Goal: Information Seeking & Learning: Learn about a topic

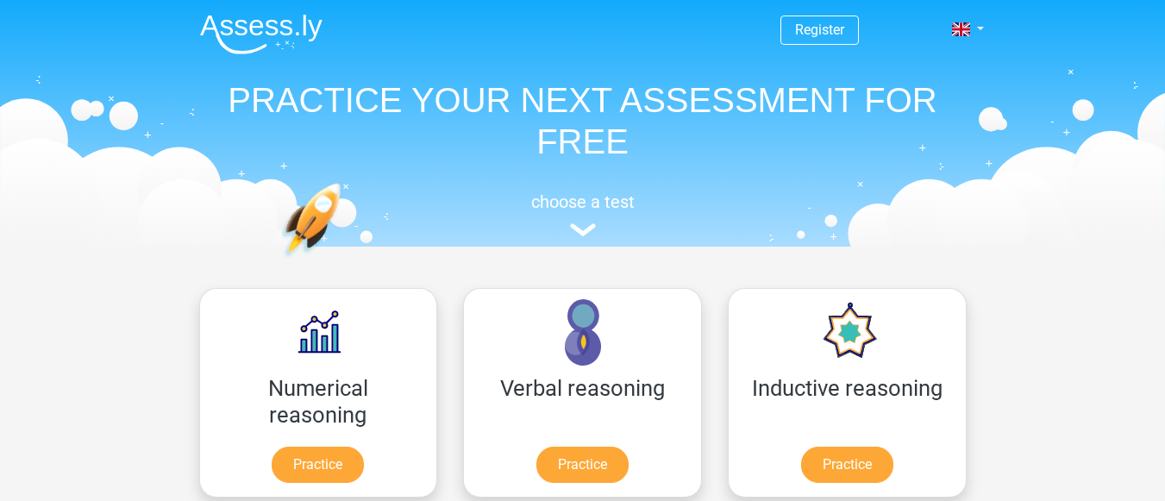
scroll to position [259, 0]
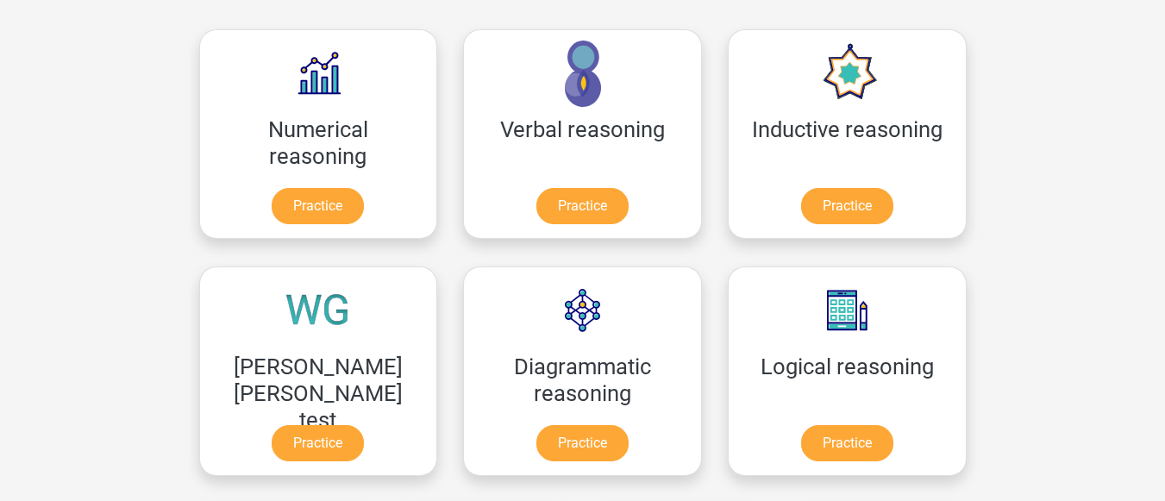
click at [281, 202] on link "Practice" at bounding box center [318, 206] width 92 height 36
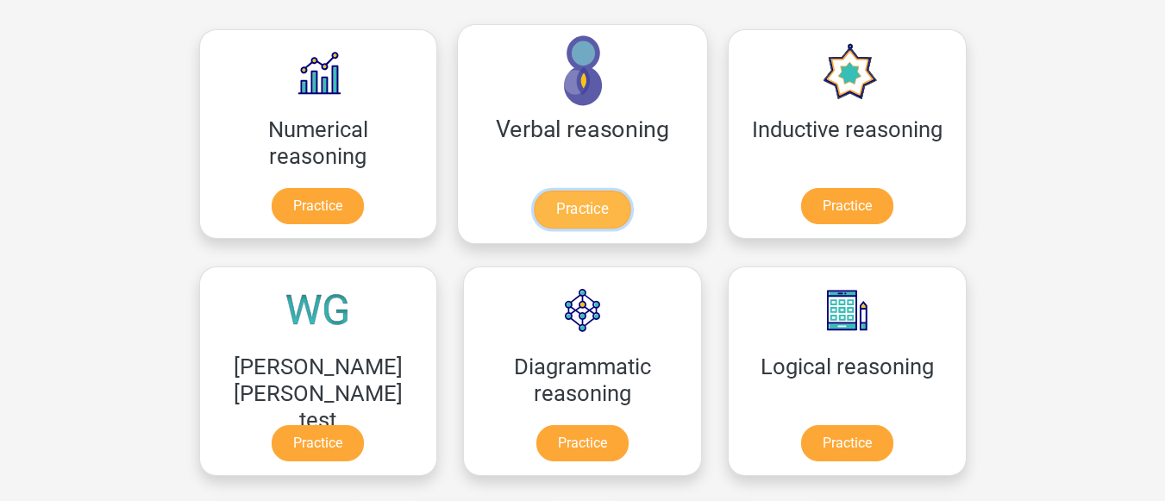
click at [534, 214] on link "Practice" at bounding box center [582, 210] width 97 height 38
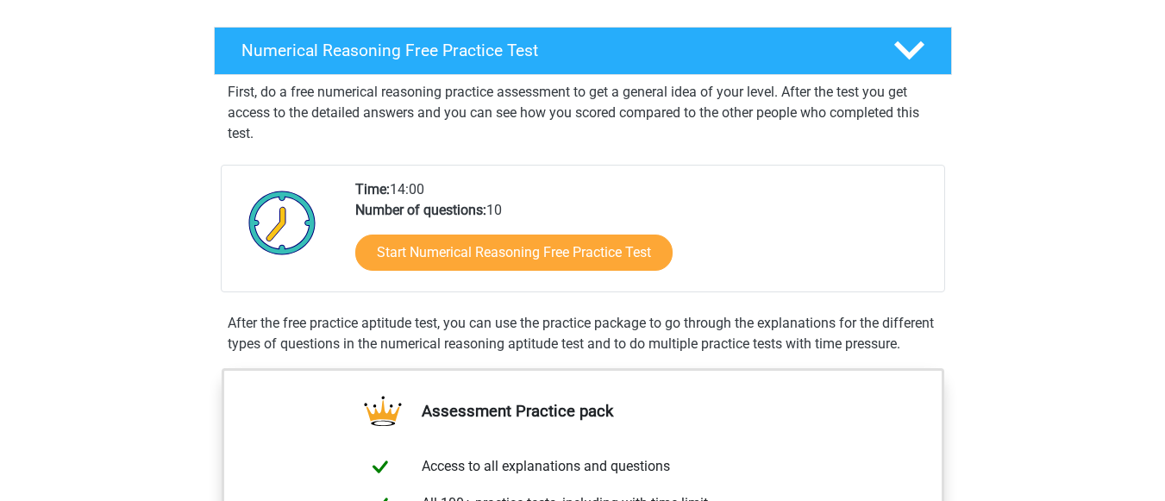
scroll to position [259, 0]
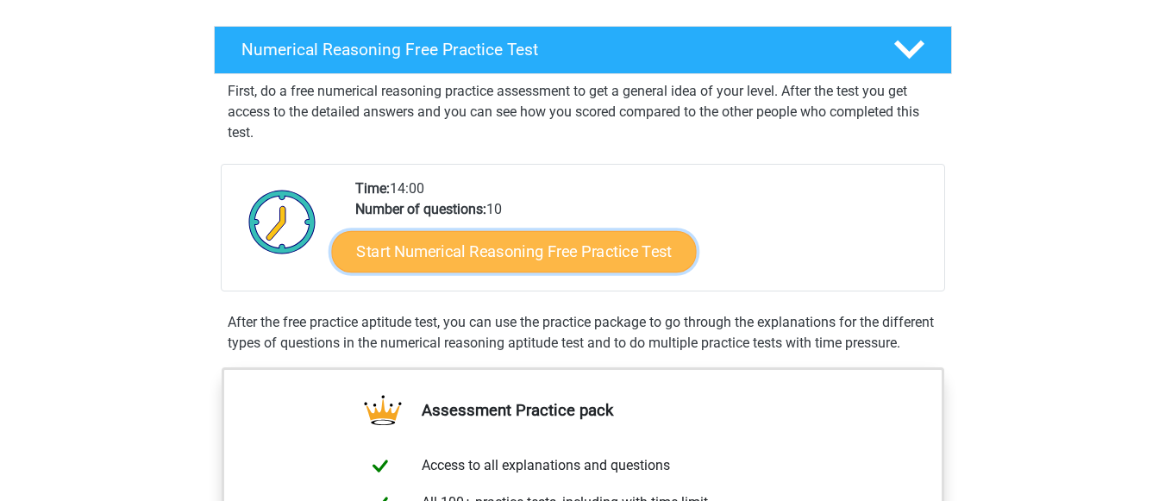
click at [530, 252] on link "Start Numerical Reasoning Free Practice Test" at bounding box center [513, 250] width 365 height 41
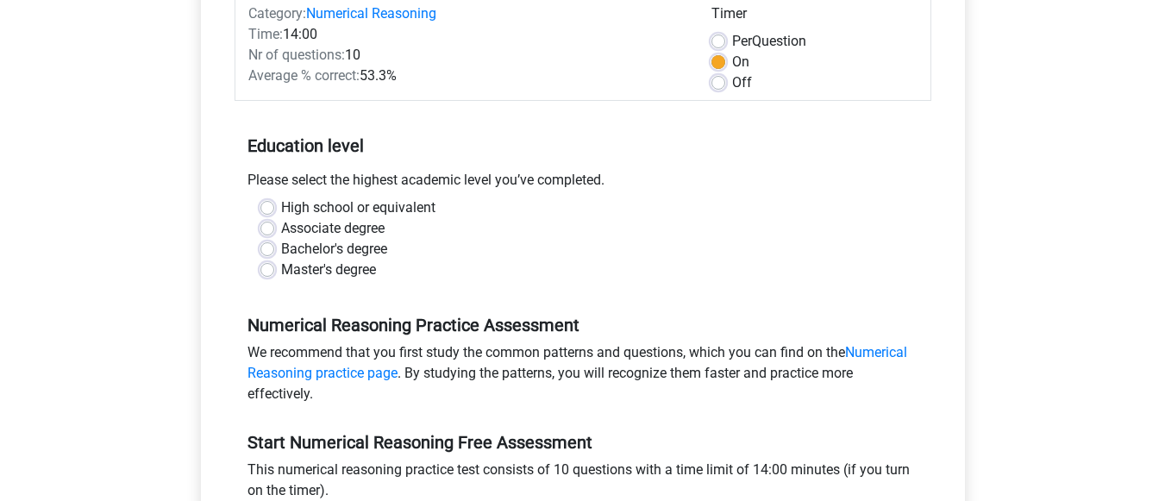
scroll to position [259, 0]
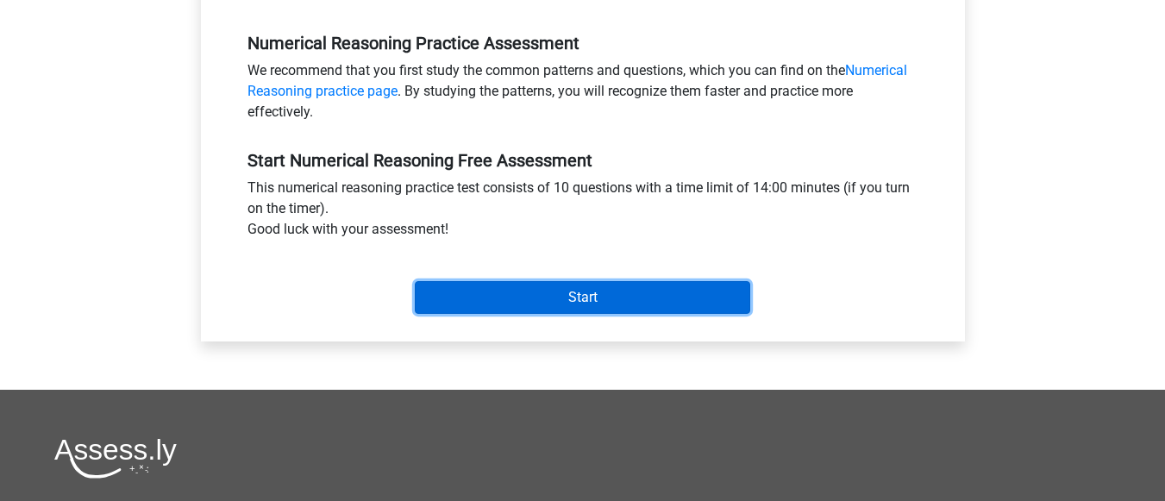
click at [516, 304] on input "Start" at bounding box center [583, 297] width 336 height 33
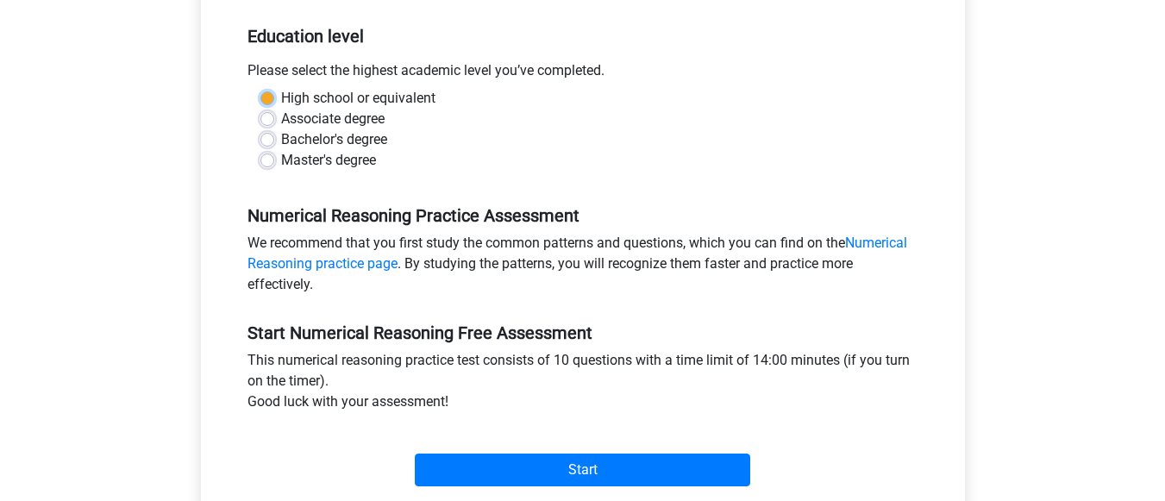
scroll to position [260, 0]
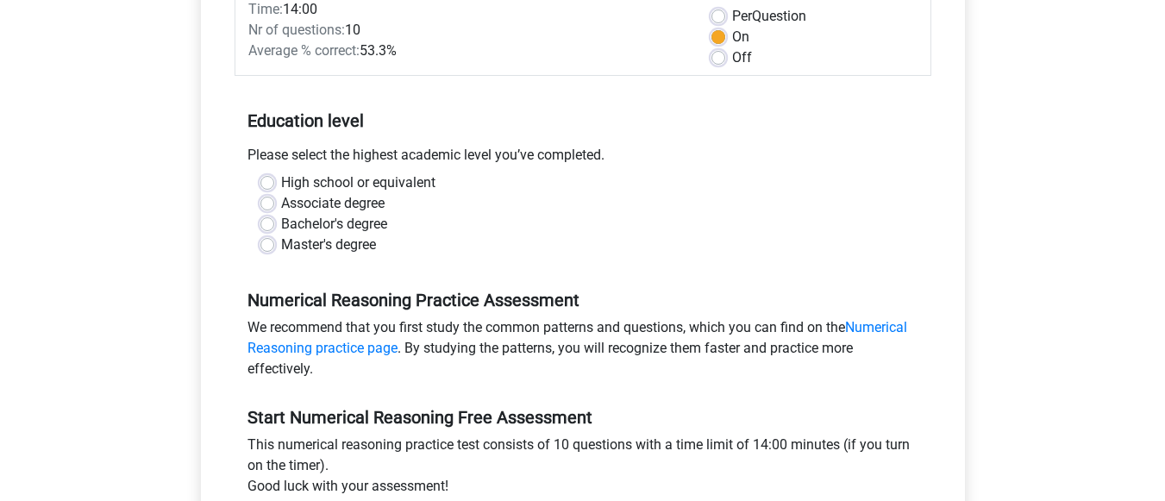
click at [446, 281] on div "Numerical Reasoning Practice Assessment We recommend that you first study the c…" at bounding box center [583, 327] width 697 height 117
click at [281, 222] on label "Bachelor's degree" at bounding box center [334, 224] width 106 height 21
click at [268, 222] on input "Bachelor's degree" at bounding box center [267, 222] width 14 height 17
radio input "true"
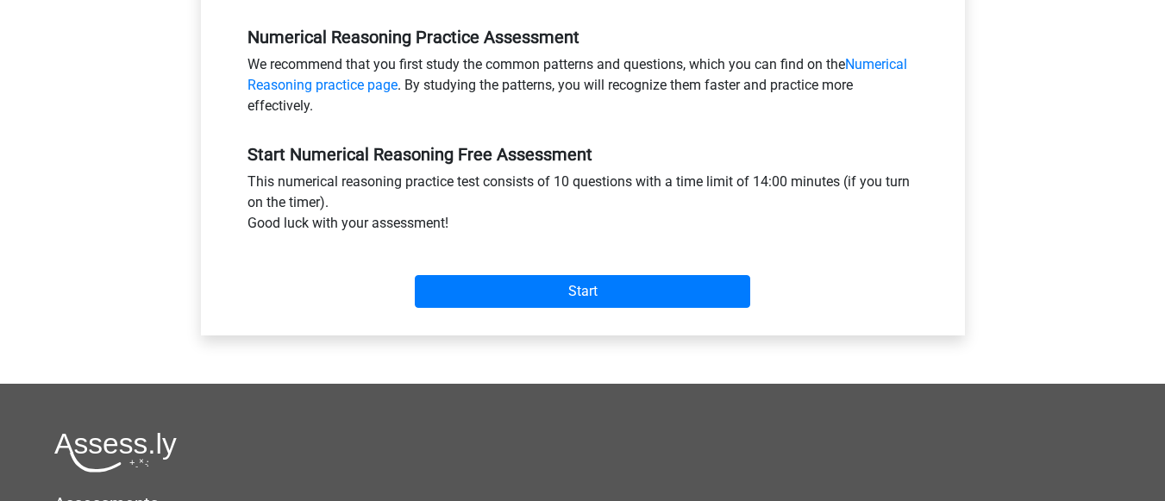
scroll to position [606, 0]
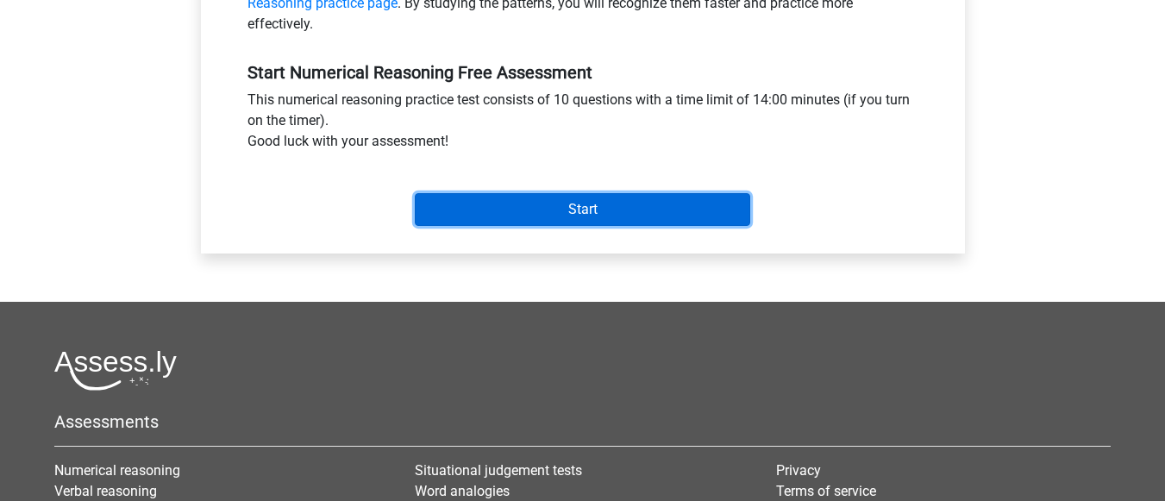
click at [534, 210] on input "Start" at bounding box center [583, 209] width 336 height 33
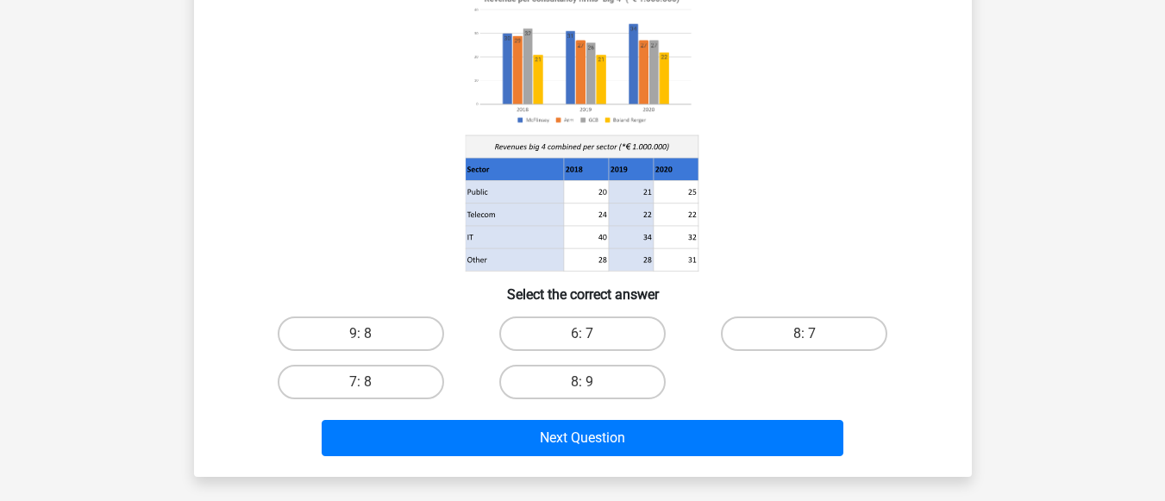
scroll to position [173, 0]
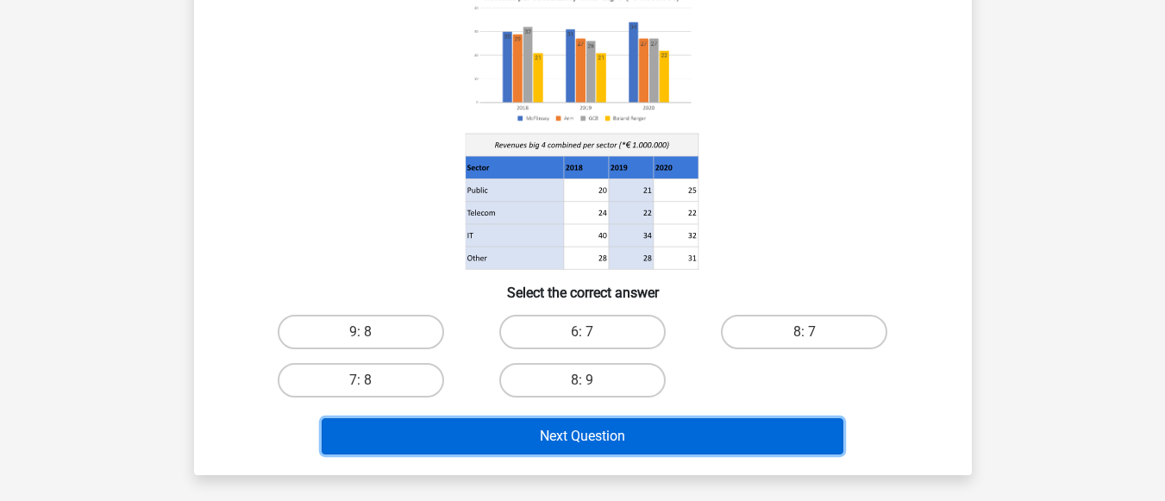
click at [661, 427] on button "Next Question" at bounding box center [583, 436] width 522 height 36
click at [497, 440] on button "Next Question" at bounding box center [583, 436] width 522 height 36
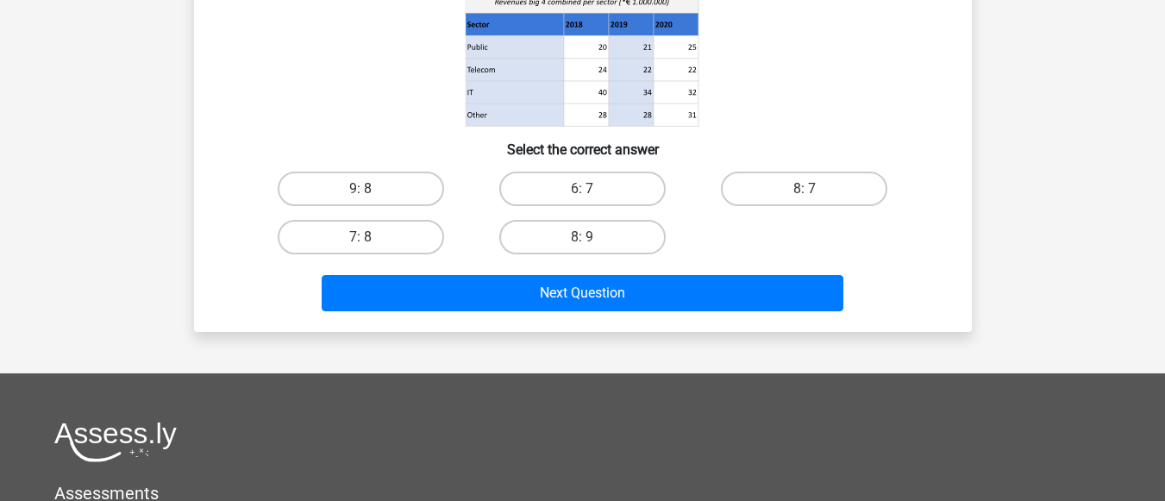
scroll to position [345, 0]
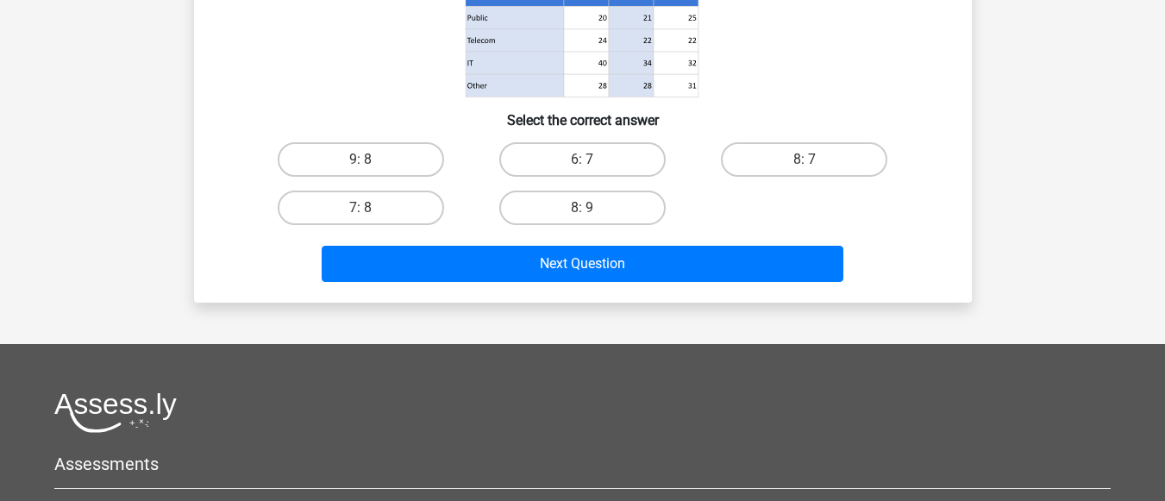
click at [902, 197] on div "9: 8 6: 7 8: 7 7: 8 8: 9" at bounding box center [583, 183] width 666 height 97
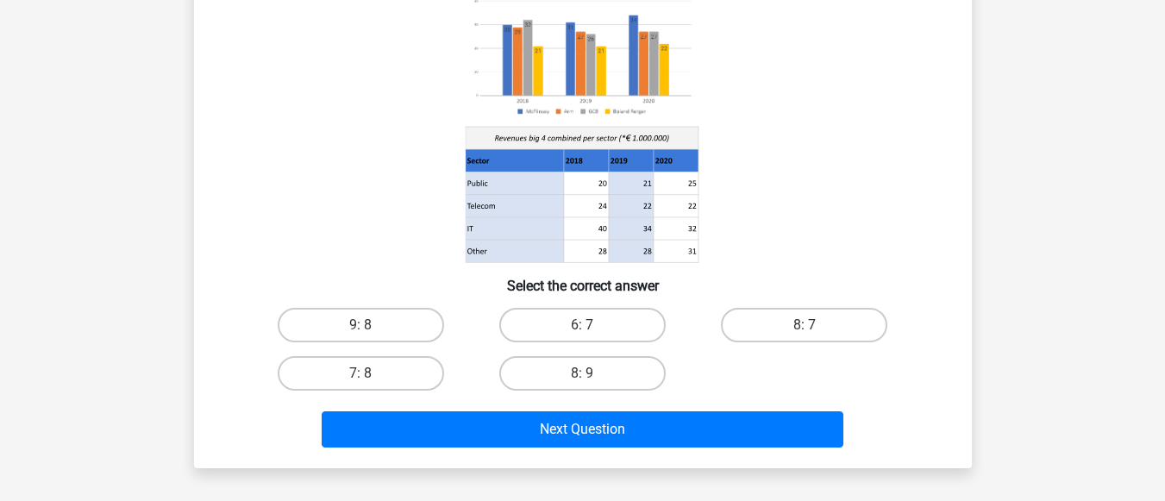
scroll to position [173, 0]
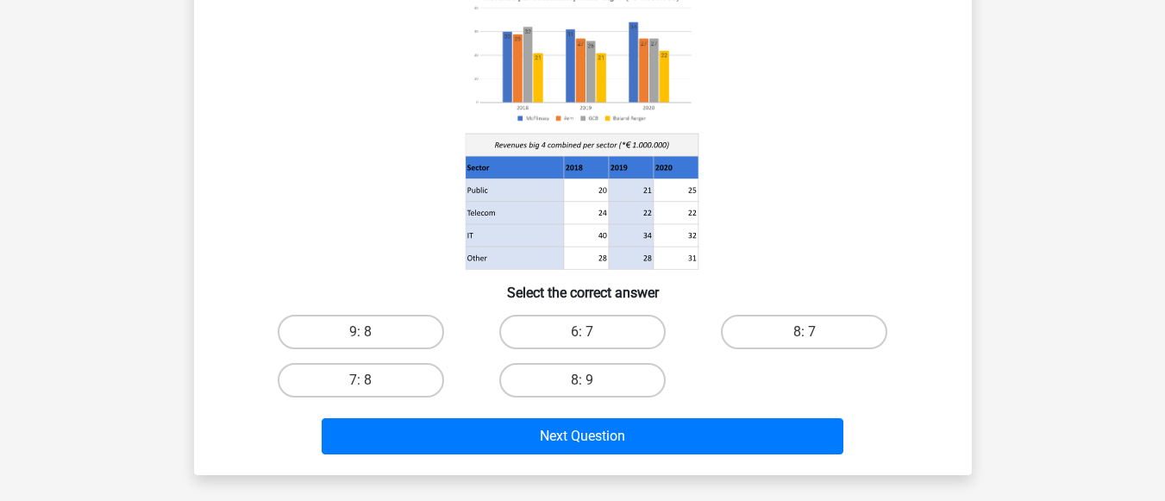
click at [579, 129] on icon at bounding box center [582, 128] width 695 height 285
click at [647, 77] on image at bounding box center [581, 57] width 233 height 142
click at [639, 83] on image at bounding box center [581, 57] width 233 height 142
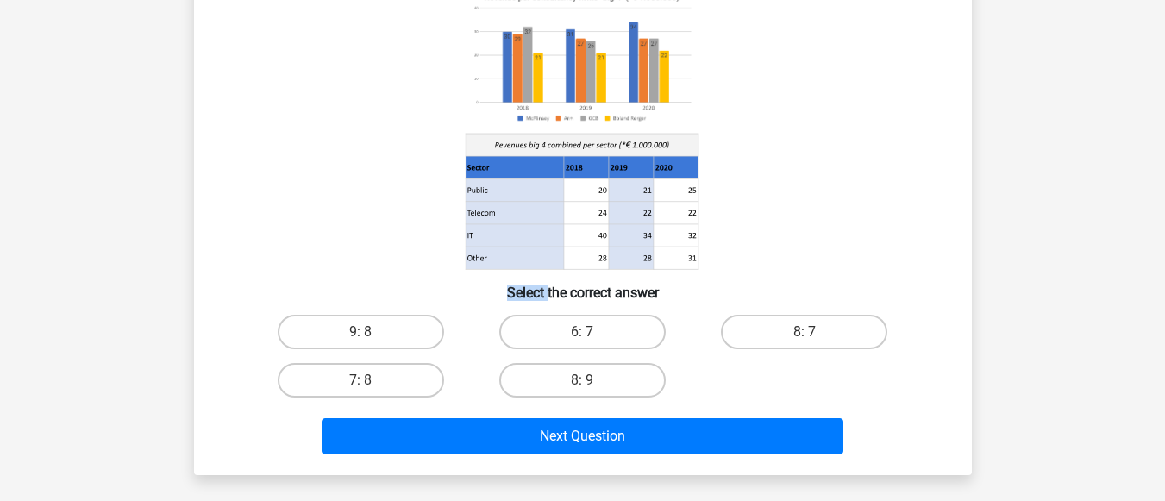
click at [639, 83] on image at bounding box center [581, 57] width 233 height 142
click at [747, 173] on icon at bounding box center [582, 128] width 695 height 285
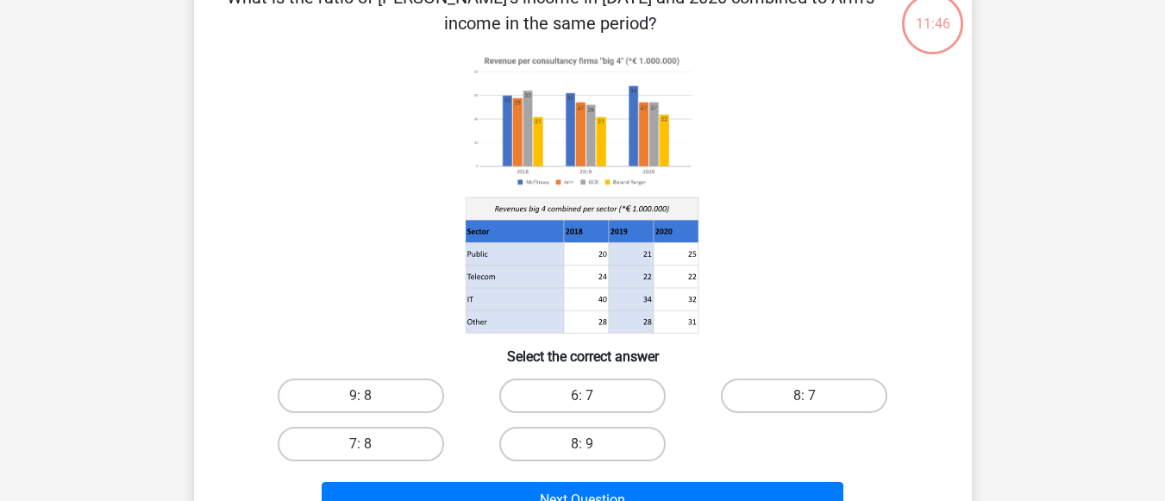
scroll to position [0, 0]
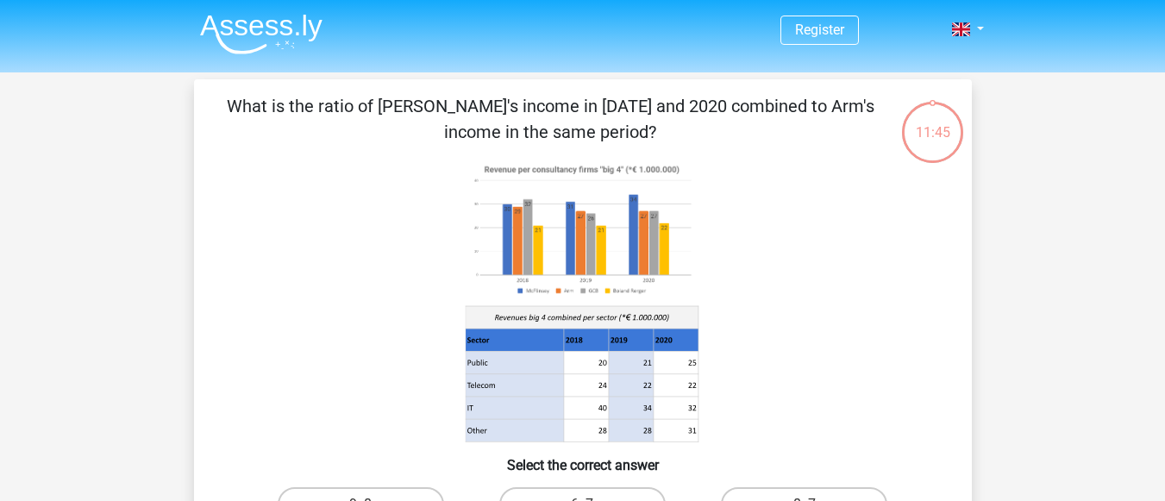
click at [616, 268] on image at bounding box center [581, 230] width 233 height 142
click at [769, 267] on icon at bounding box center [582, 301] width 695 height 285
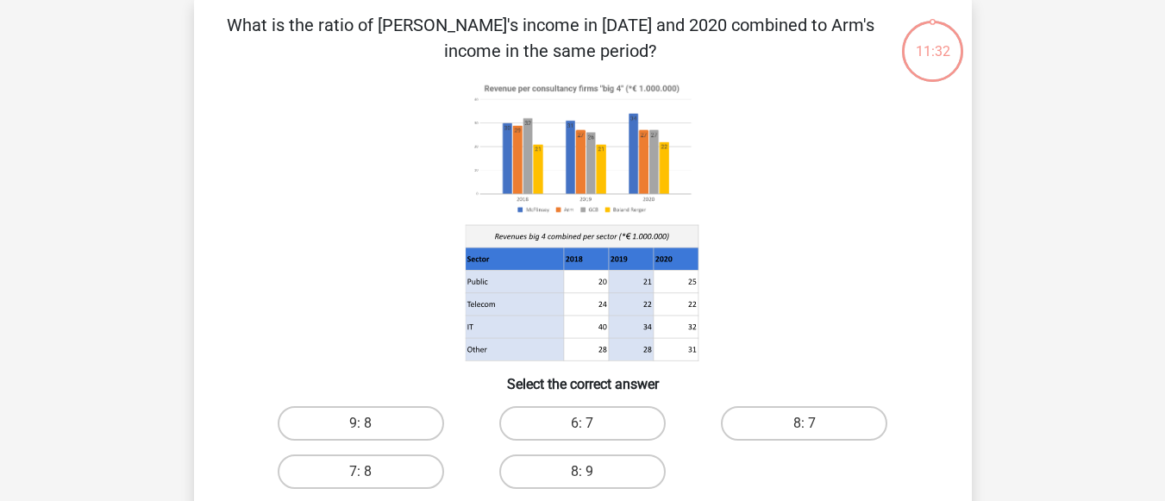
scroll to position [345, 0]
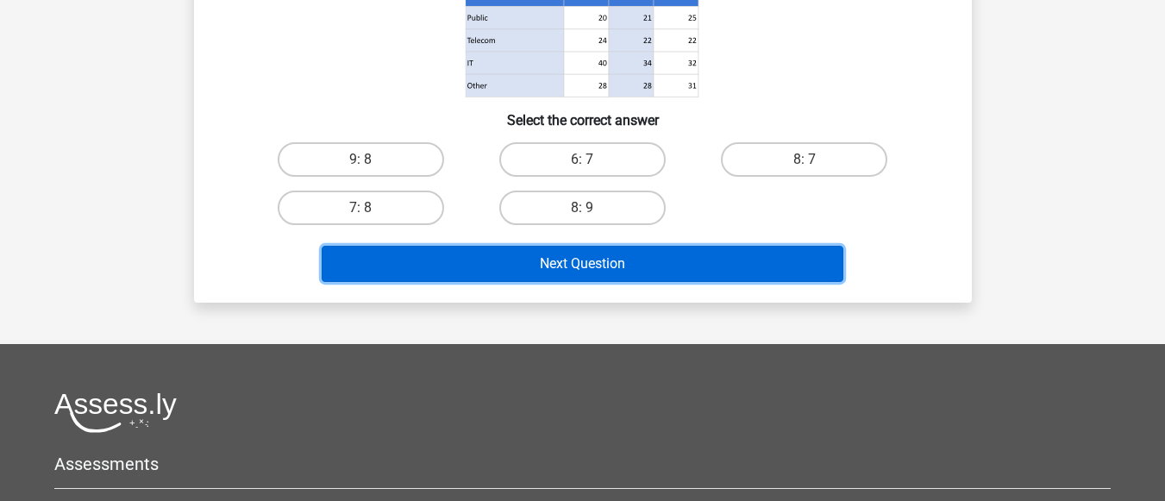
click at [702, 260] on button "Next Question" at bounding box center [583, 264] width 522 height 36
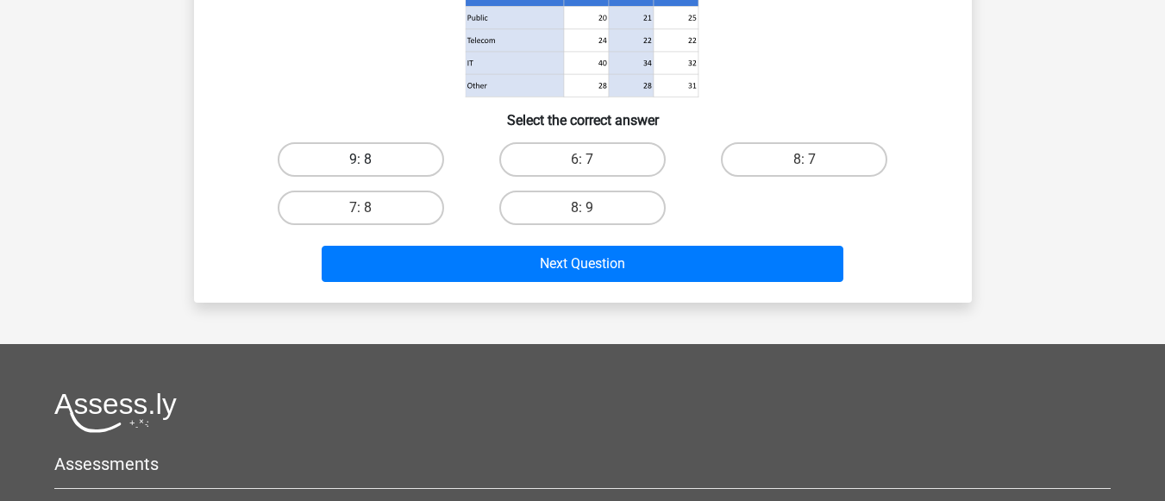
click at [404, 158] on label "9: 8" at bounding box center [361, 159] width 166 height 35
click at [372, 160] on input "9: 8" at bounding box center [366, 165] width 11 height 11
radio input "true"
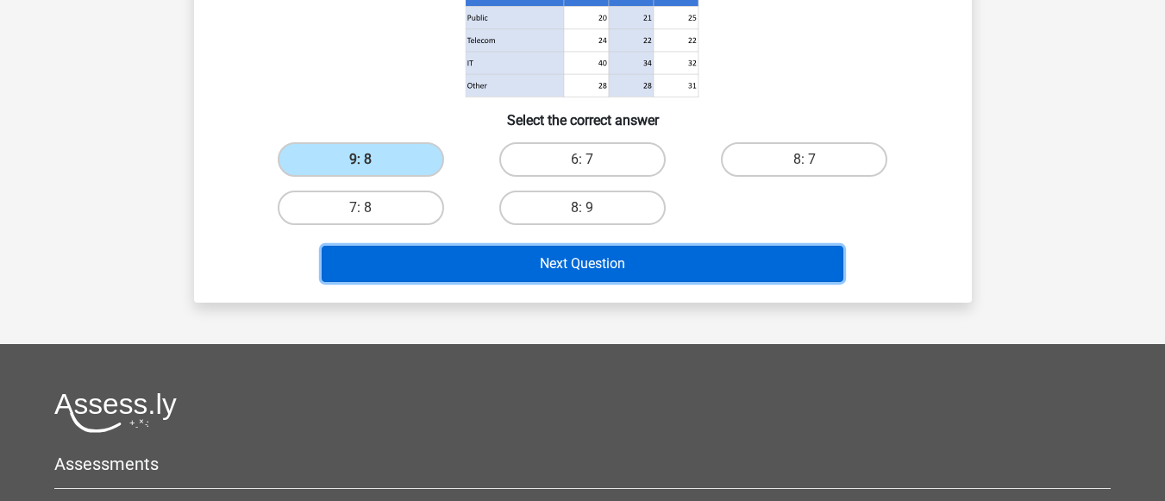
click at [581, 267] on button "Next Question" at bounding box center [583, 264] width 522 height 36
click at [582, 267] on button "Next Question" at bounding box center [583, 264] width 522 height 36
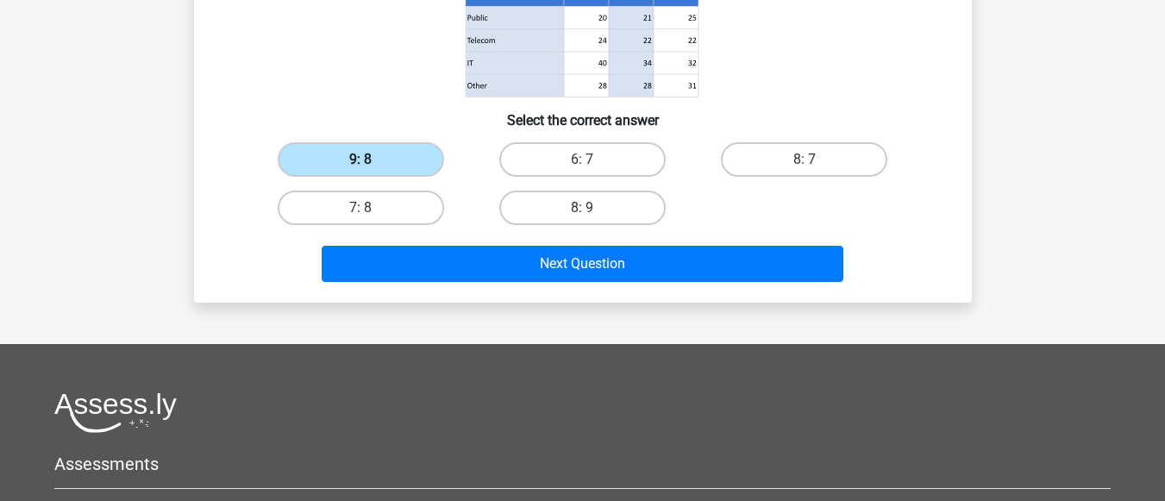
click at [427, 164] on label "9: 8" at bounding box center [361, 159] width 166 height 35
click at [372, 164] on input "9: 8" at bounding box center [366, 165] width 11 height 11
click at [568, 160] on label "6: 7" at bounding box center [582, 159] width 166 height 35
click at [582, 160] on input "6: 7" at bounding box center [587, 165] width 11 height 11
radio input "true"
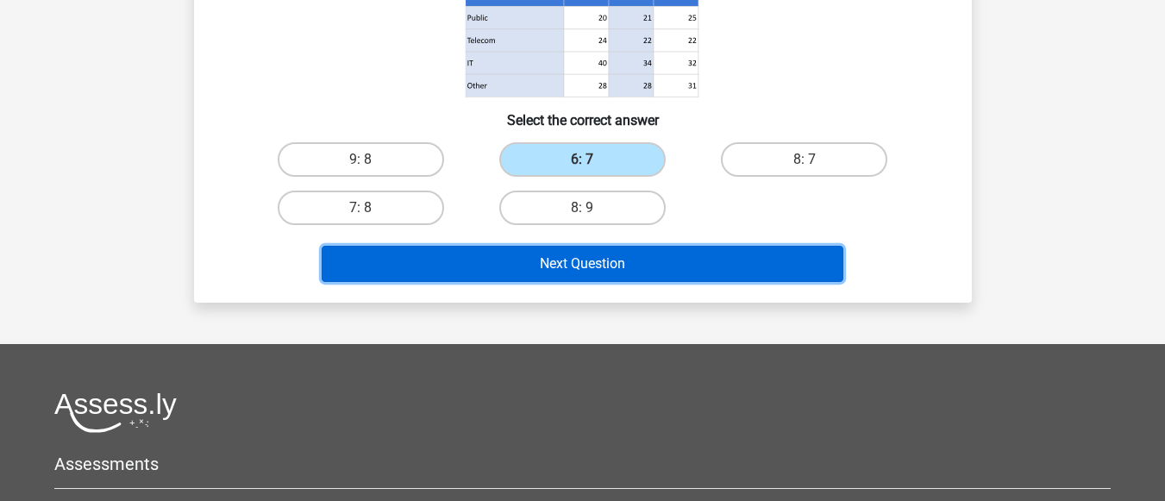
click at [568, 254] on button "Next Question" at bounding box center [583, 264] width 522 height 36
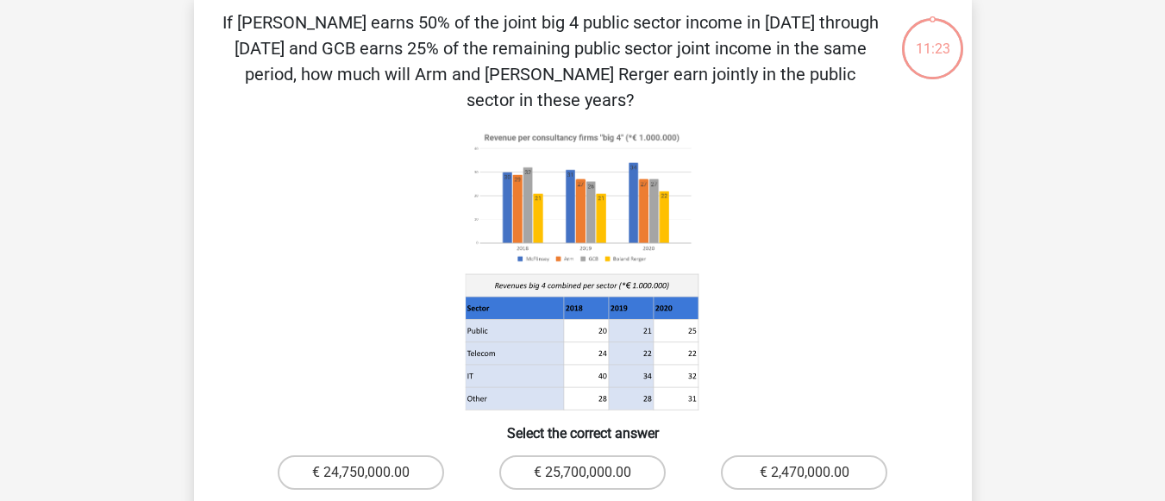
scroll to position [79, 0]
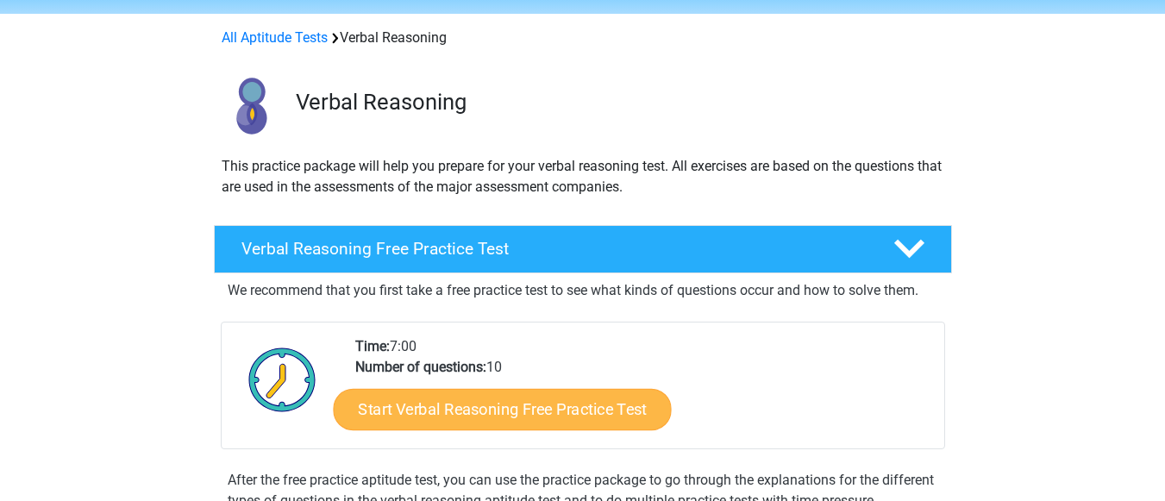
scroll to position [86, 0]
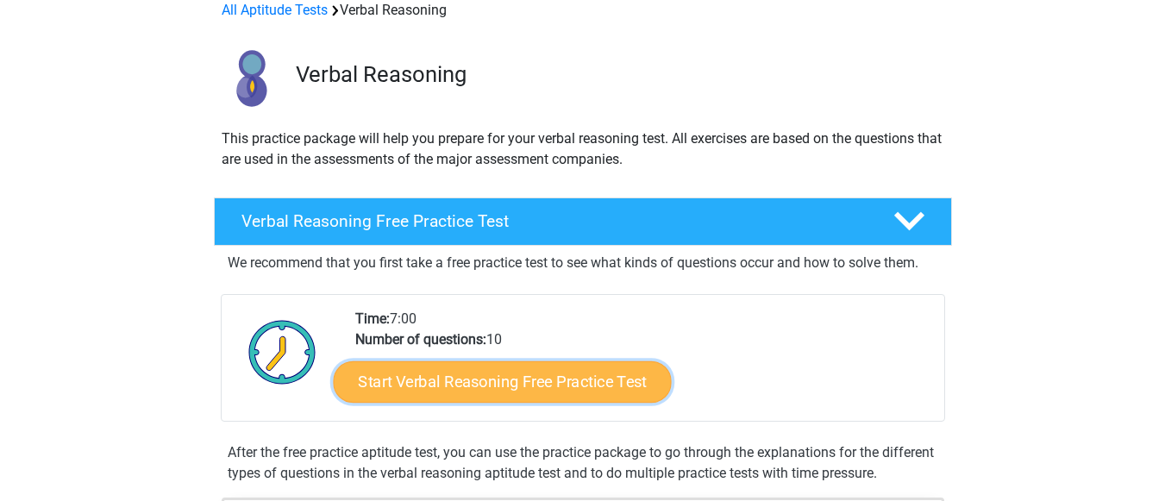
click at [553, 394] on link "Start Verbal Reasoning Free Practice Test" at bounding box center [502, 381] width 338 height 41
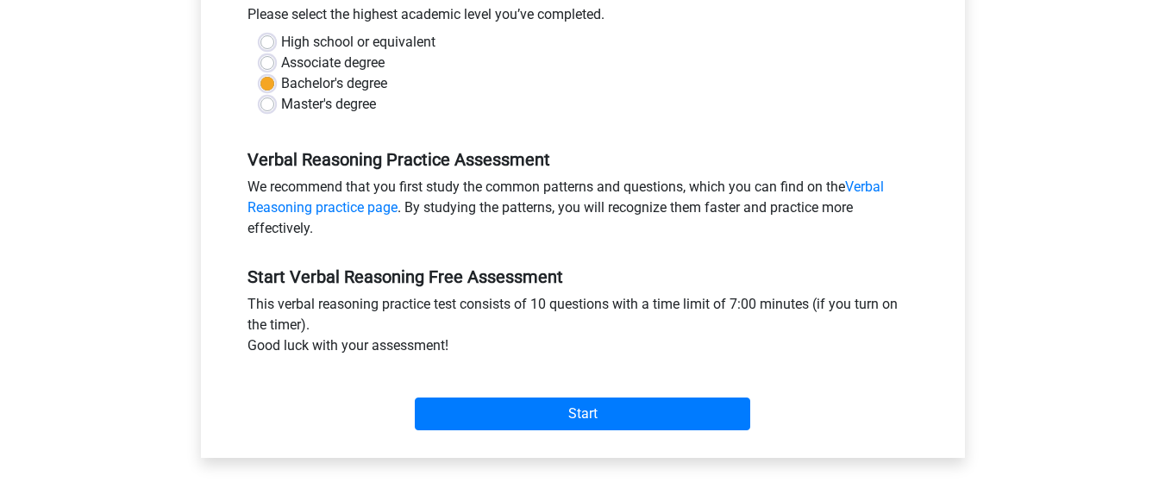
scroll to position [431, 0]
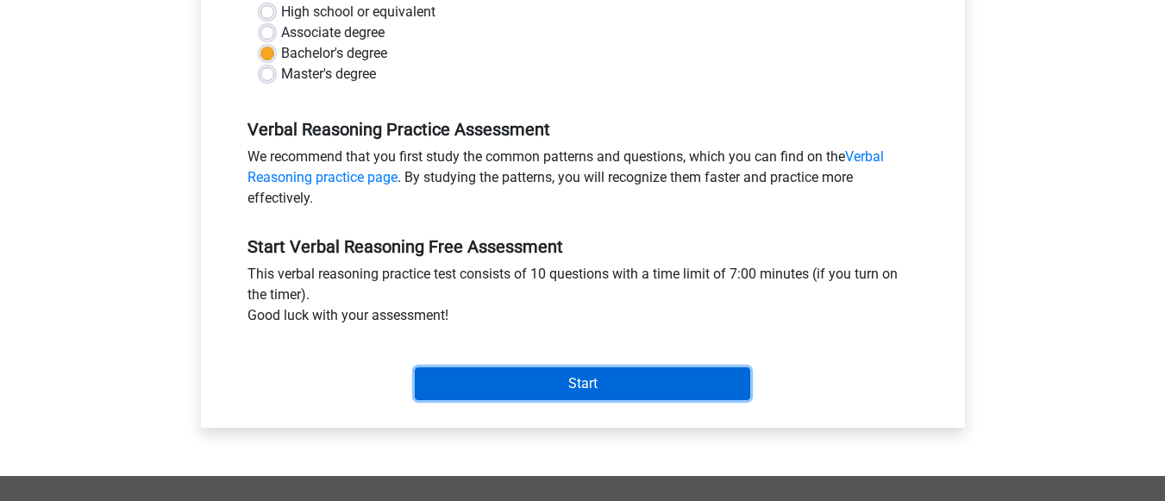
click at [581, 389] on input "Start" at bounding box center [583, 383] width 336 height 33
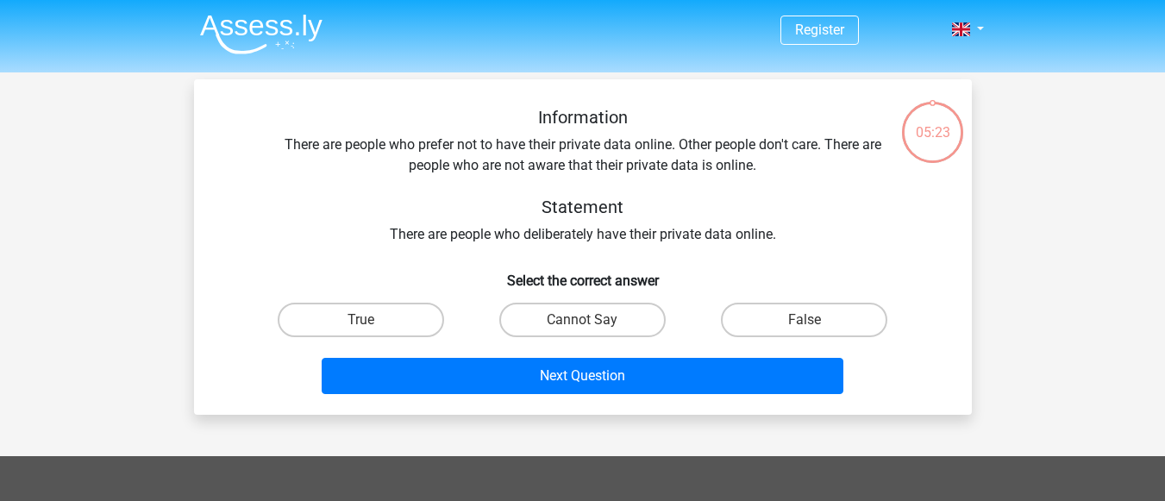
click at [938, 154] on icon at bounding box center [933, 132] width 65 height 65
click at [944, 167] on div "Information There are people who prefer not to have their private data online. …" at bounding box center [583, 254] width 764 height 294
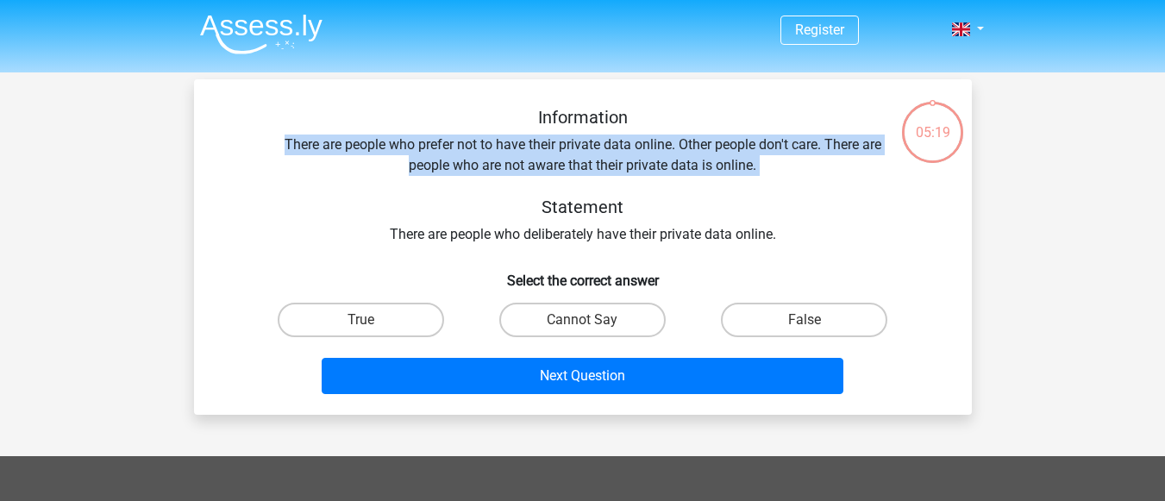
click at [944, 167] on div "Information There are people who prefer not to have their private data online. …" at bounding box center [583, 254] width 764 height 294
click at [416, 329] on label "True" at bounding box center [361, 320] width 166 height 35
click at [372, 329] on input "True" at bounding box center [366, 325] width 11 height 11
radio input "true"
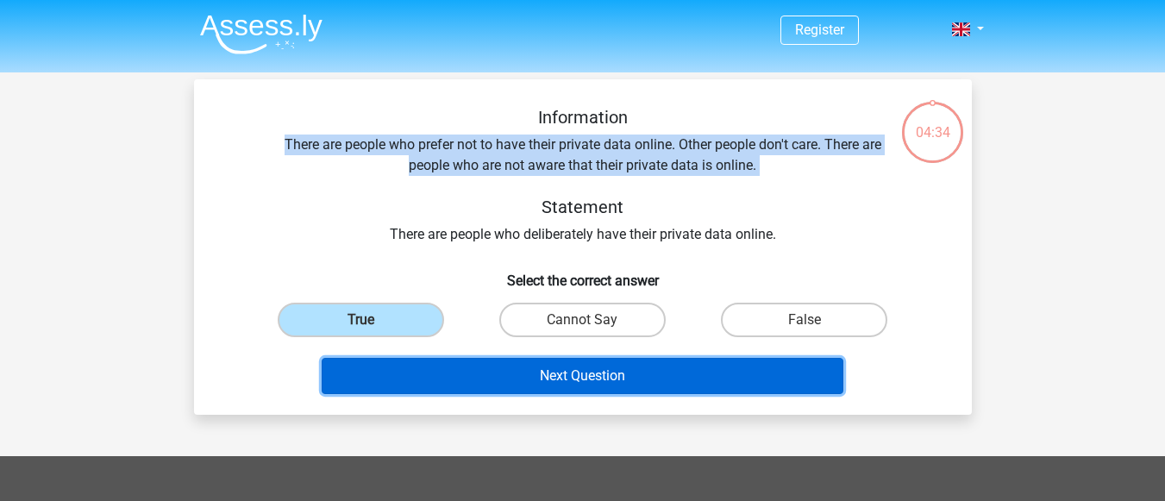
click at [535, 377] on button "Next Question" at bounding box center [583, 376] width 522 height 36
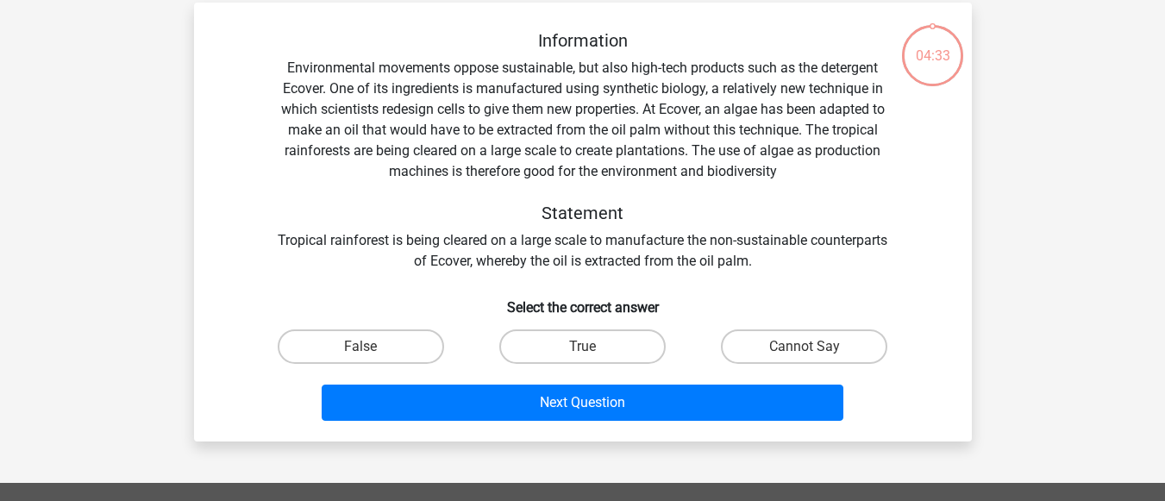
scroll to position [79, 0]
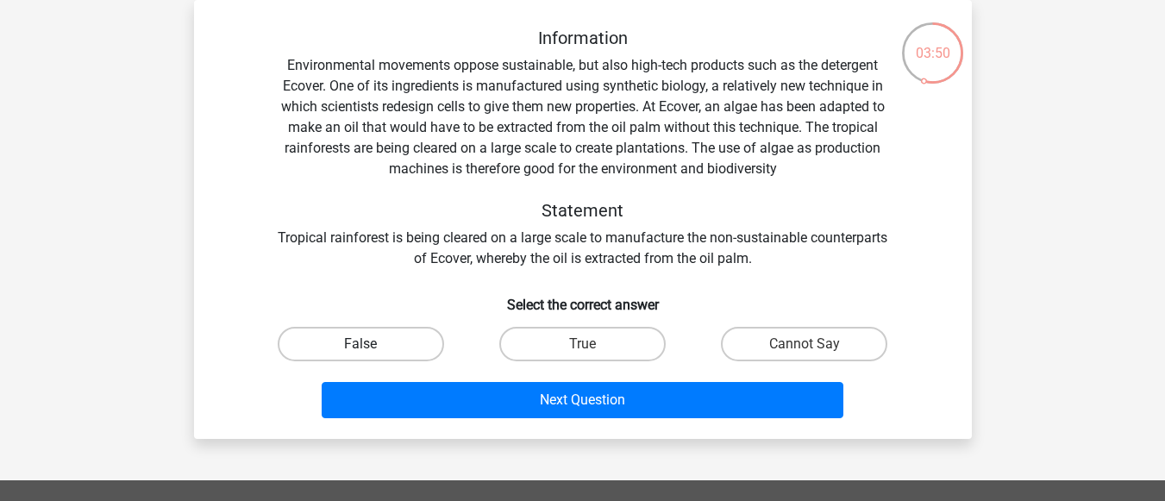
click at [414, 336] on label "False" at bounding box center [361, 344] width 166 height 35
click at [372, 344] on input "False" at bounding box center [366, 349] width 11 height 11
radio input "true"
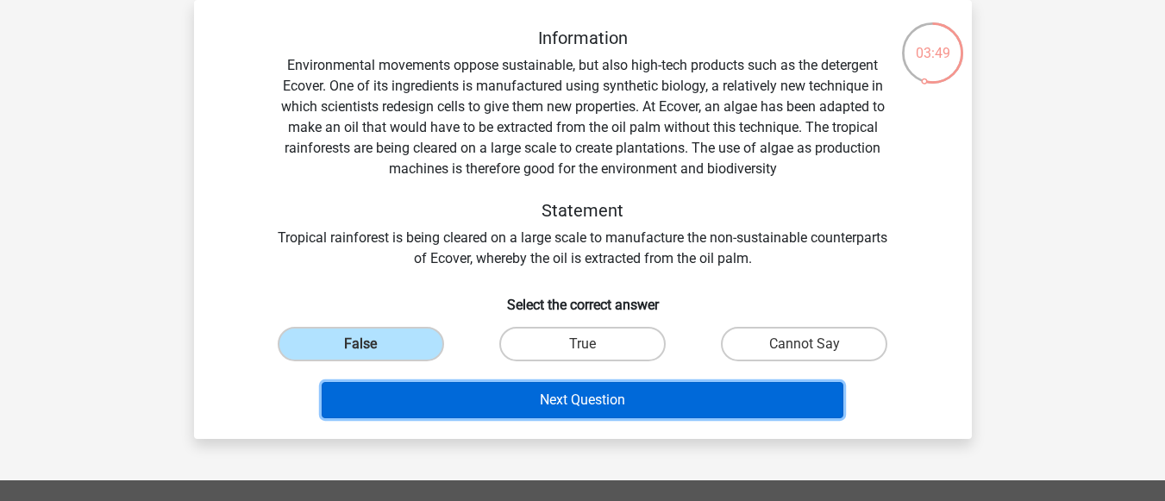
click at [572, 392] on button "Next Question" at bounding box center [583, 400] width 522 height 36
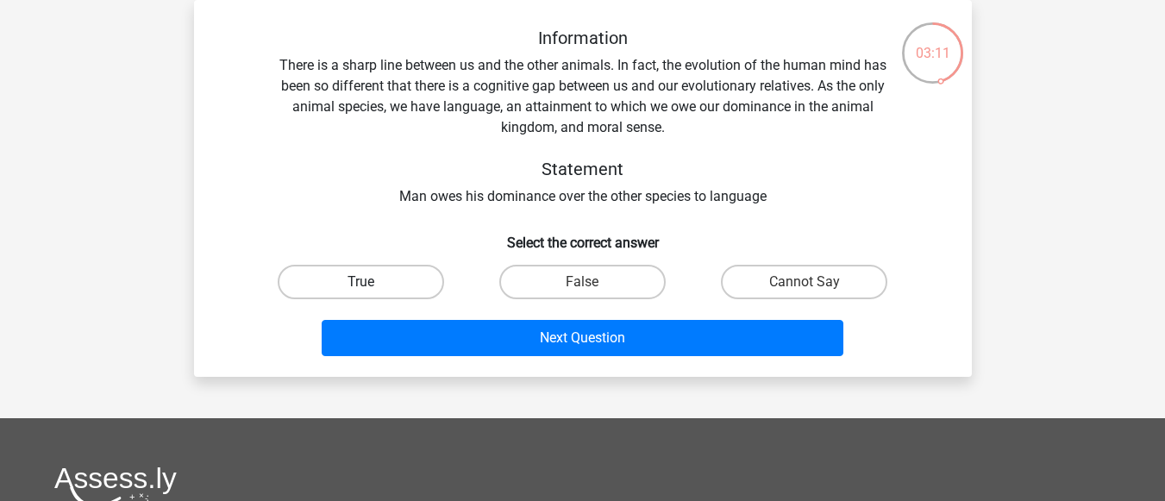
click at [400, 290] on label "True" at bounding box center [361, 282] width 166 height 35
click at [372, 290] on input "True" at bounding box center [366, 287] width 11 height 11
radio input "true"
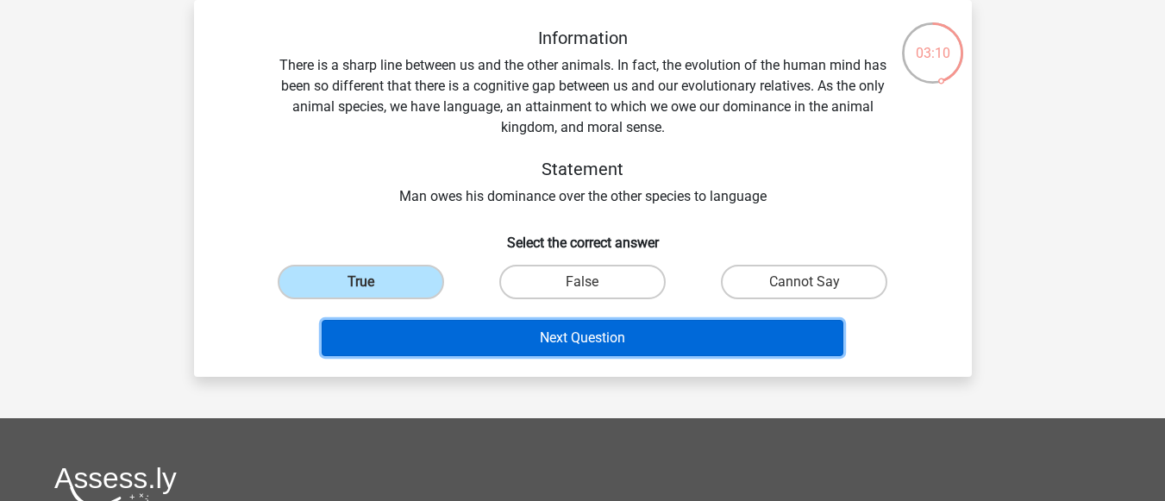
click at [485, 331] on button "Next Question" at bounding box center [583, 338] width 522 height 36
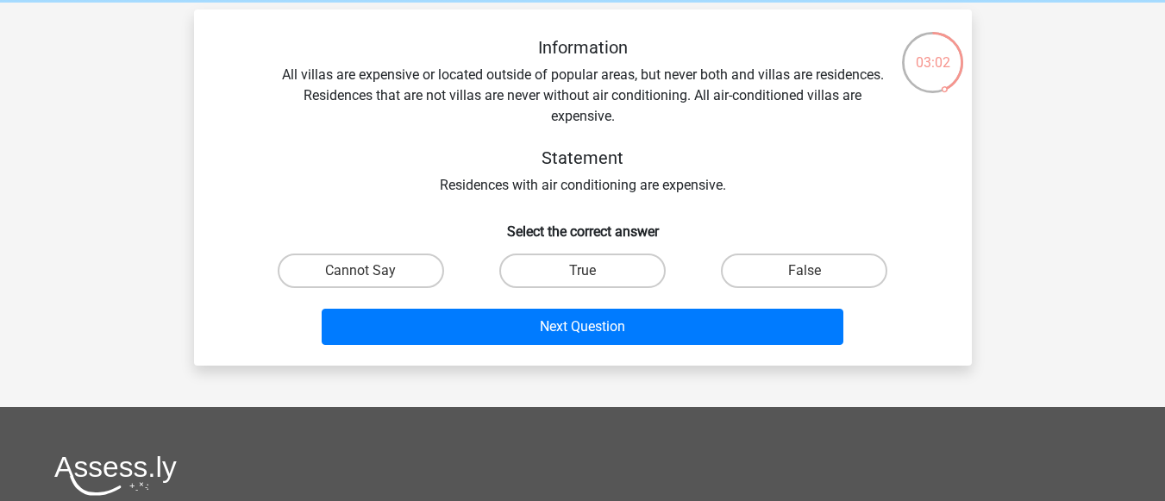
scroll to position [86, 0]
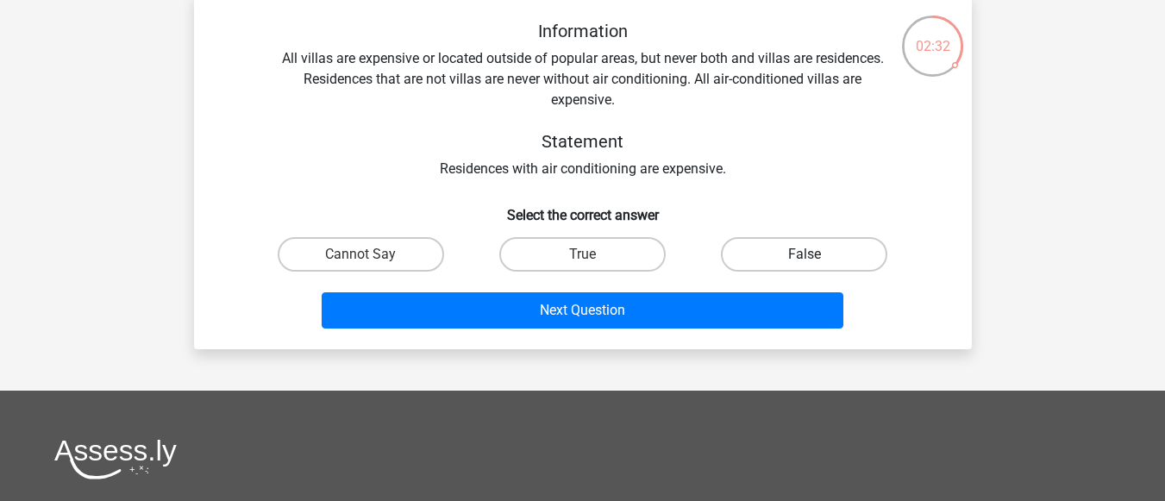
click at [777, 259] on label "False" at bounding box center [804, 254] width 166 height 35
click at [805, 259] on input "False" at bounding box center [810, 259] width 11 height 11
radio input "true"
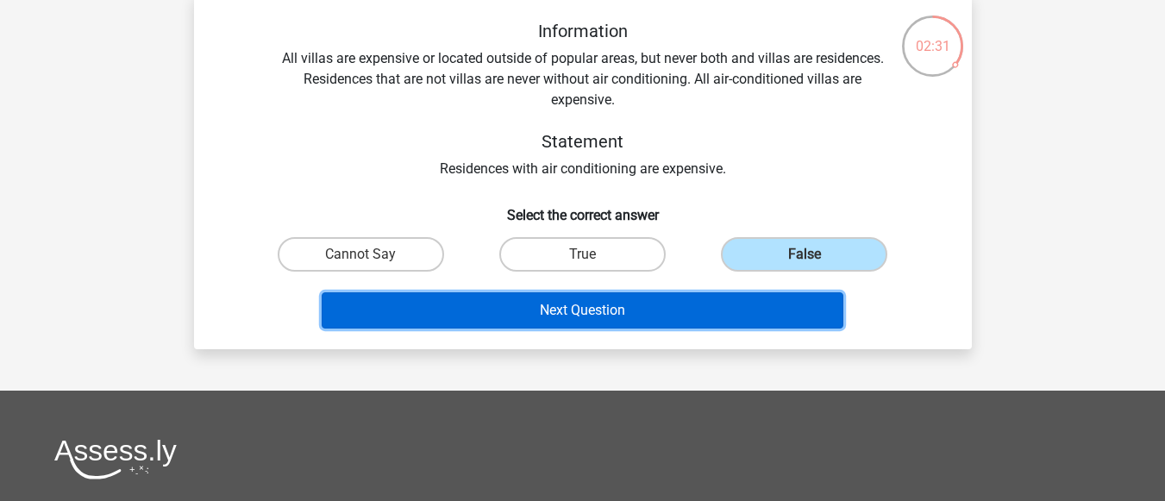
click at [752, 303] on button "Next Question" at bounding box center [583, 310] width 522 height 36
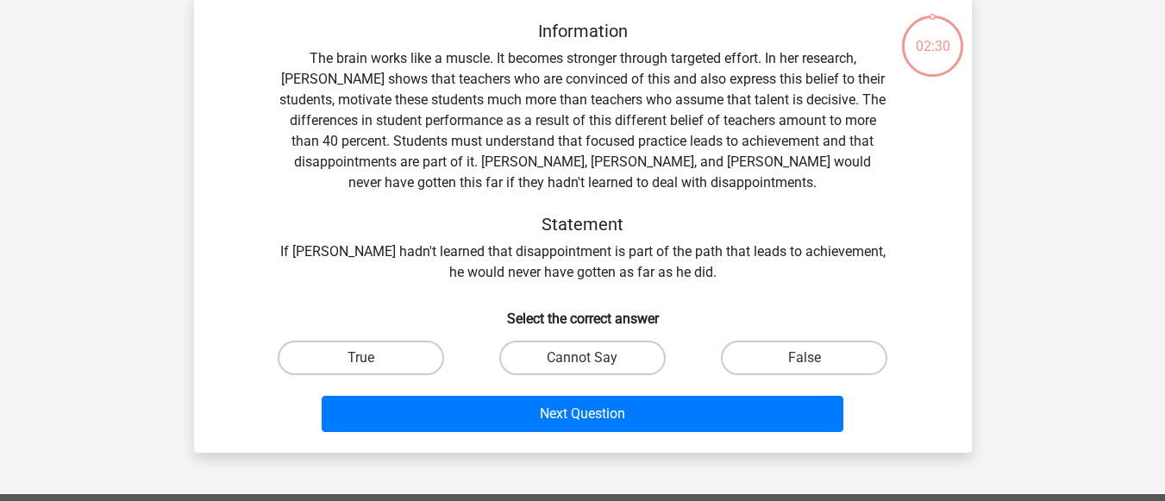
scroll to position [79, 0]
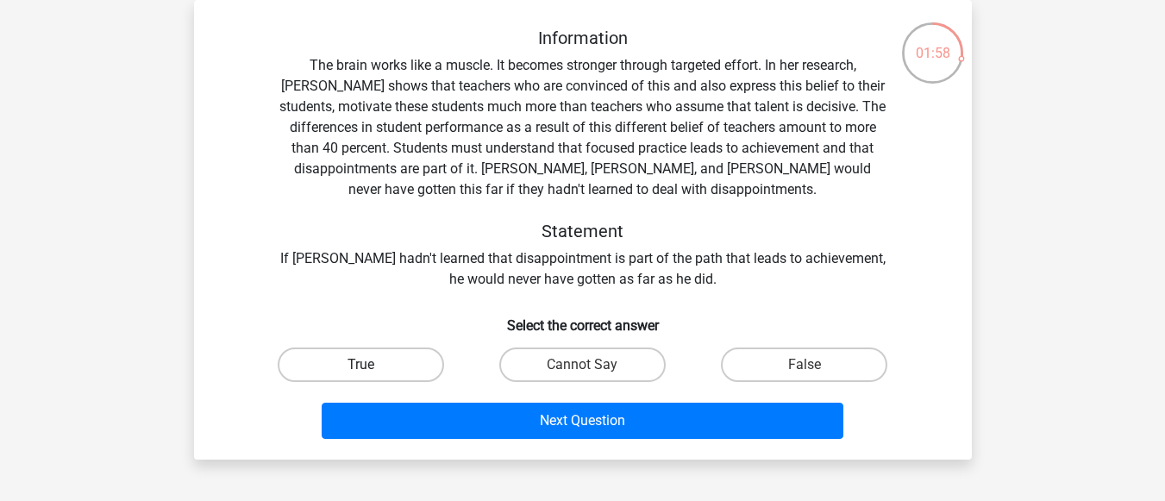
click at [403, 370] on label "True" at bounding box center [361, 365] width 166 height 35
click at [372, 370] on input "True" at bounding box center [366, 370] width 11 height 11
radio input "true"
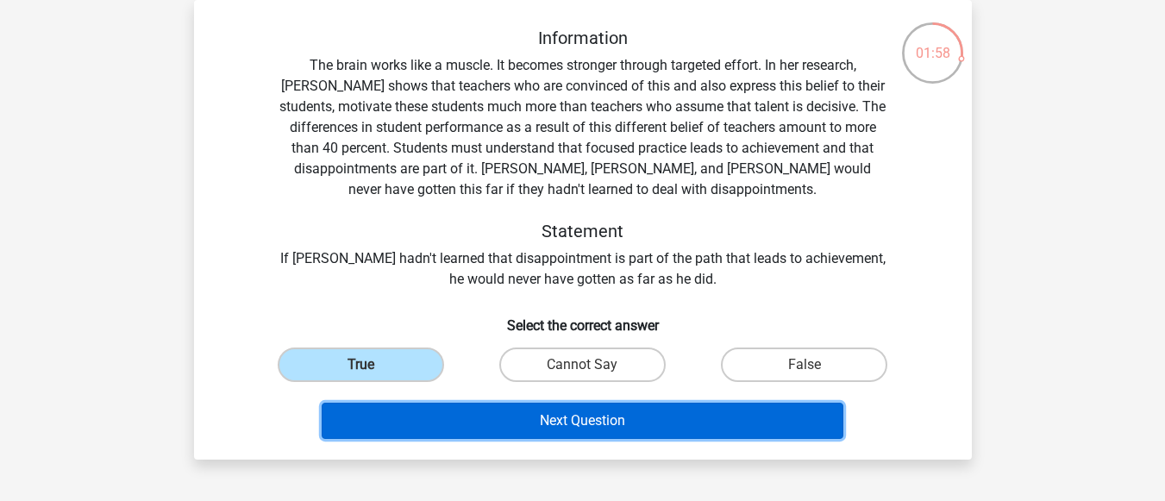
click at [455, 416] on button "Next Question" at bounding box center [583, 421] width 522 height 36
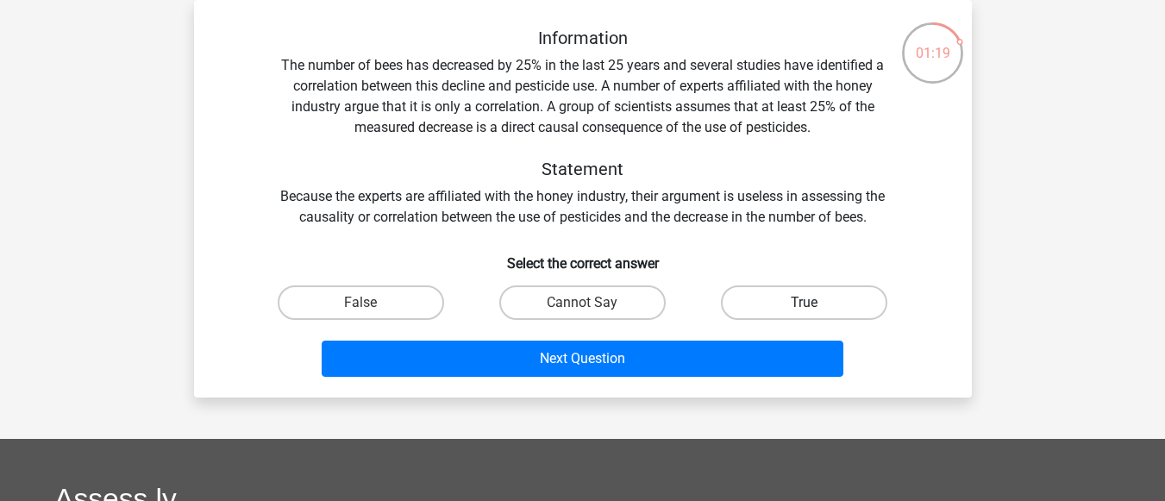
click at [780, 309] on label "True" at bounding box center [804, 303] width 166 height 35
click at [805, 309] on input "True" at bounding box center [810, 308] width 11 height 11
radio input "true"
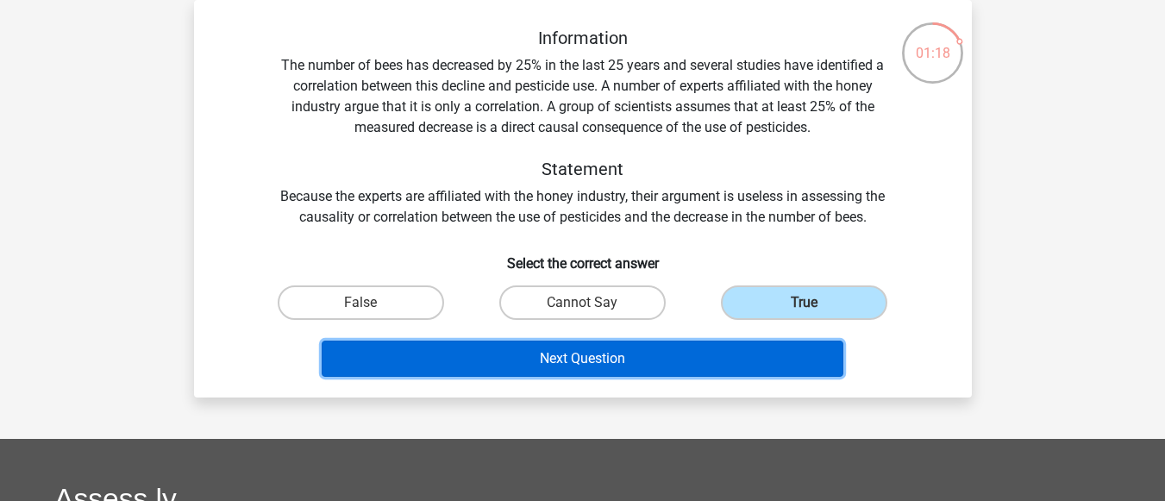
click at [660, 351] on button "Next Question" at bounding box center [583, 359] width 522 height 36
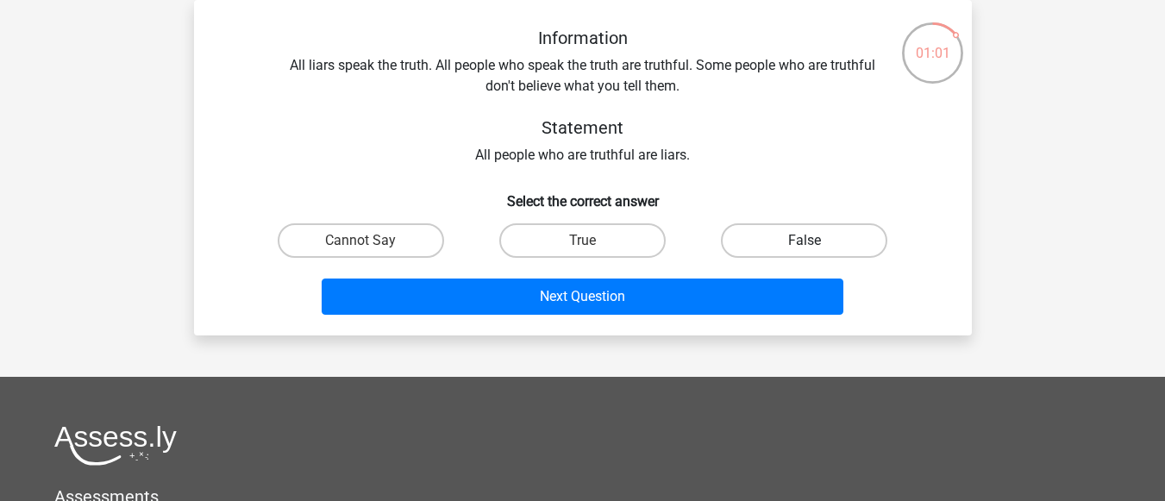
click at [747, 251] on label "False" at bounding box center [804, 240] width 166 height 35
click at [805, 251] on input "False" at bounding box center [810, 246] width 11 height 11
radio input "true"
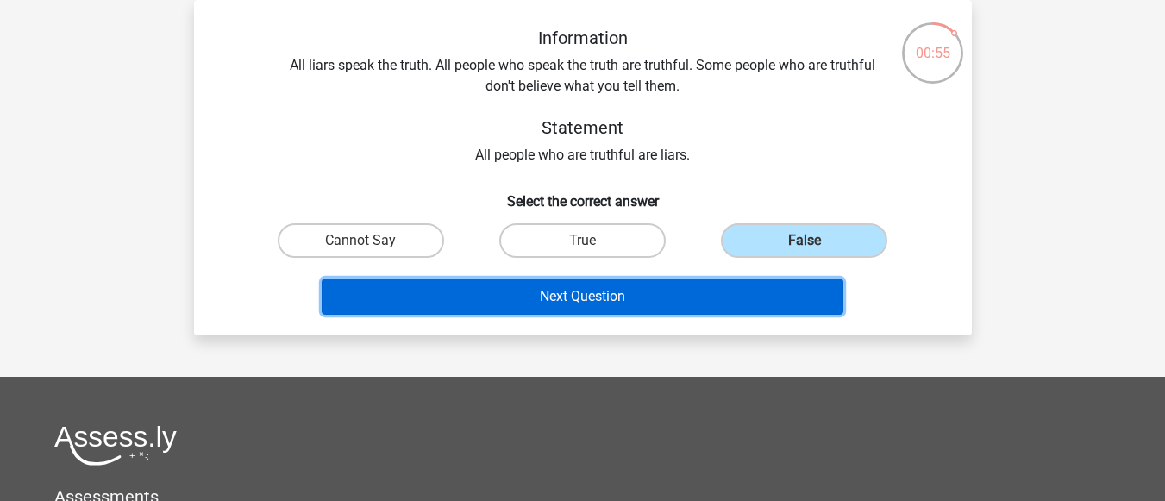
click at [623, 294] on button "Next Question" at bounding box center [583, 297] width 522 height 36
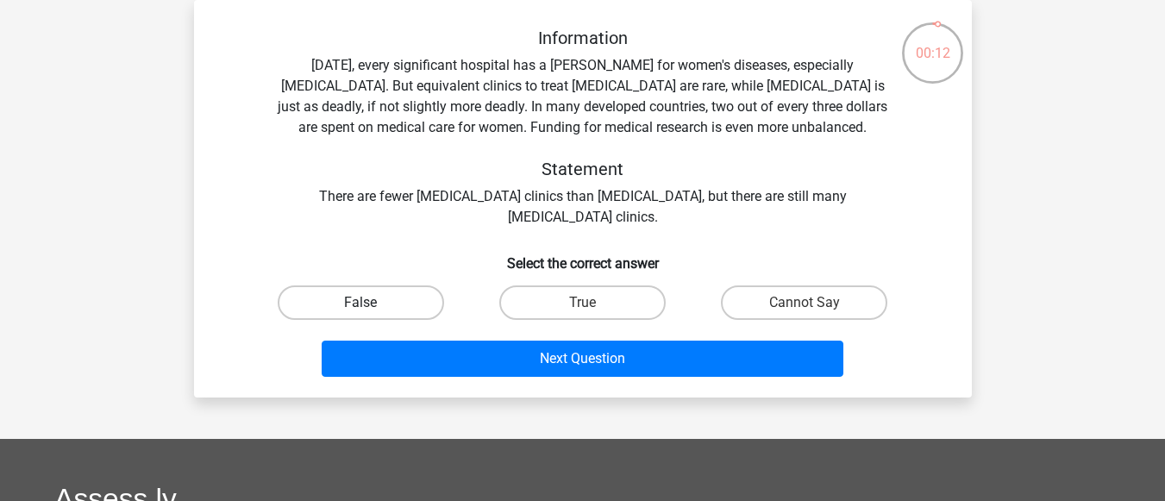
click at [381, 302] on label "False" at bounding box center [361, 303] width 166 height 35
click at [372, 303] on input "False" at bounding box center [366, 308] width 11 height 11
radio input "true"
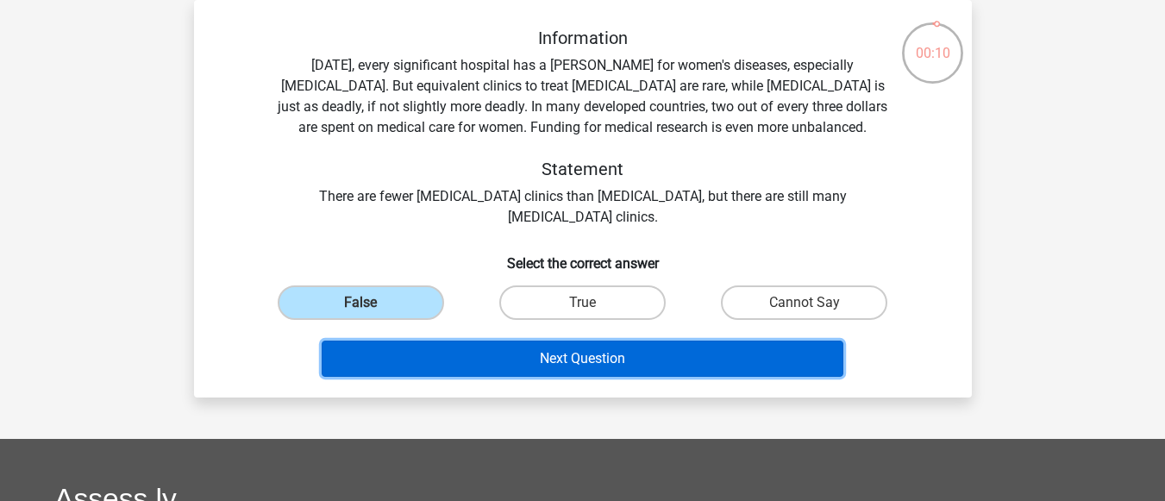
click at [430, 347] on button "Next Question" at bounding box center [583, 359] width 522 height 36
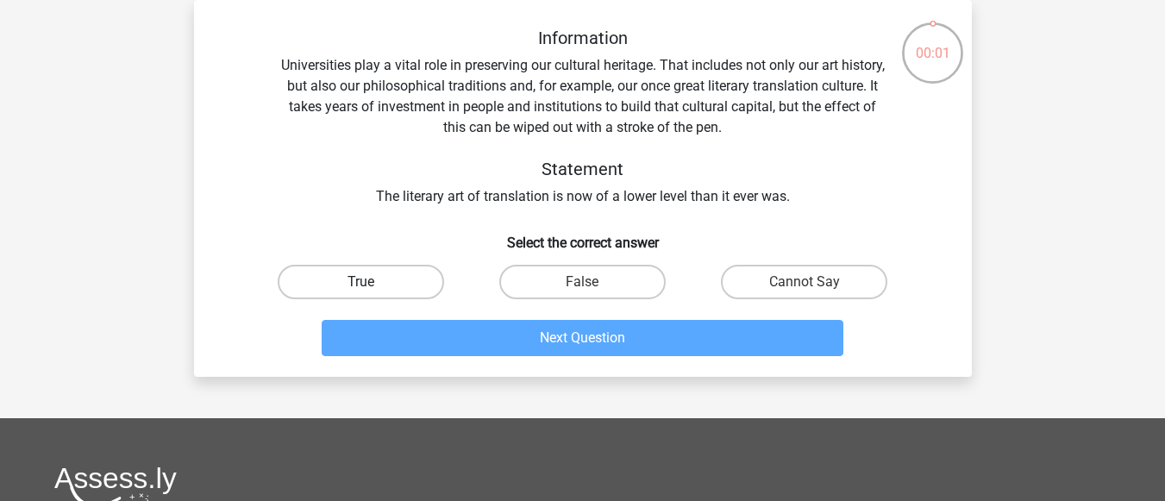
click at [399, 280] on label "True" at bounding box center [361, 282] width 166 height 35
click at [372, 282] on input "True" at bounding box center [366, 287] width 11 height 11
radio input "true"
